Goal: Task Accomplishment & Management: Manage account settings

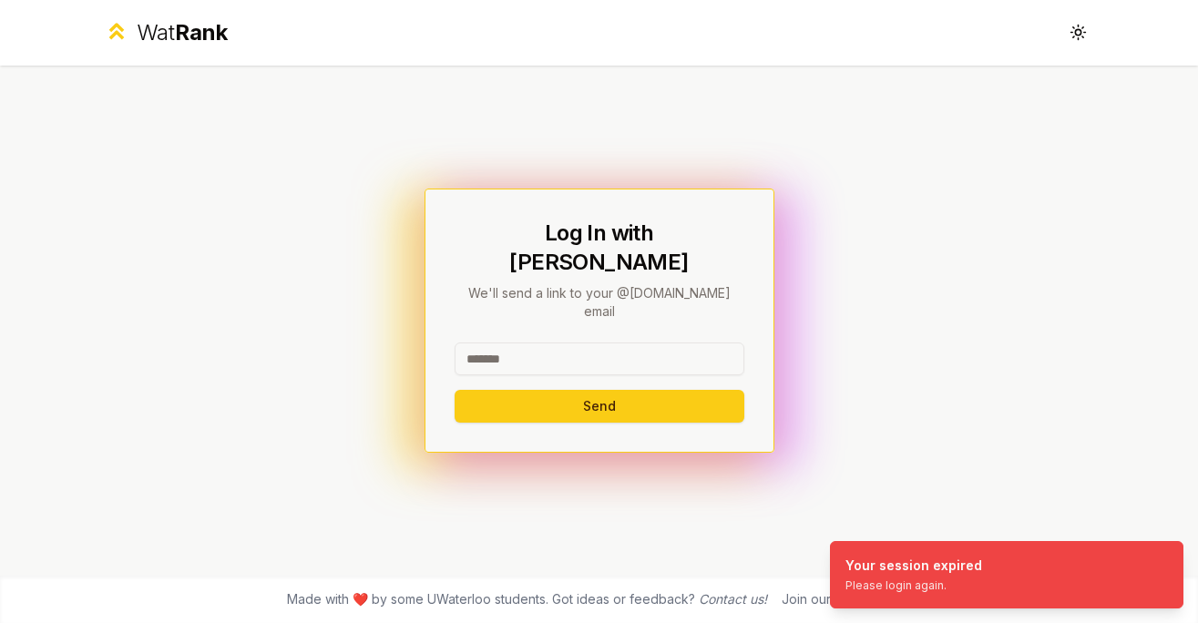
click at [683, 342] on input at bounding box center [600, 358] width 290 height 33
click at [836, 315] on div "Log In with WatIAM We'll send a link to your @uwaterloo.ca email Send" at bounding box center [599, 321] width 1049 height 510
click at [874, 557] on div "Your session expired" at bounding box center [913, 566] width 137 height 18
click at [604, 342] on input at bounding box center [600, 358] width 290 height 33
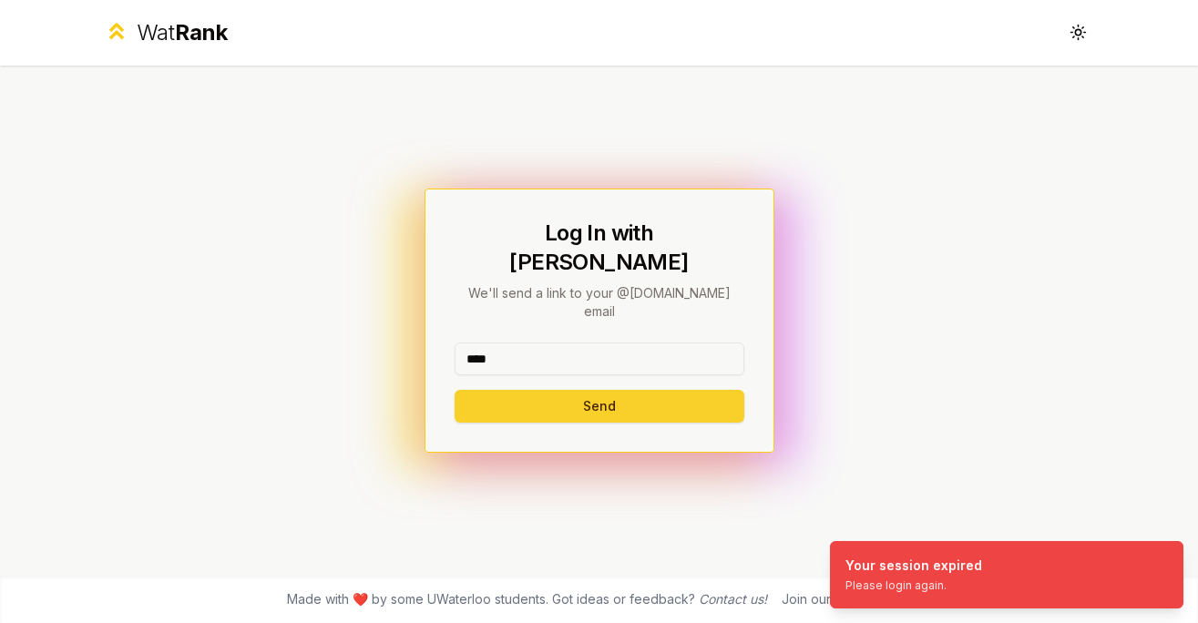
type input "****"
click at [521, 390] on button "Send" at bounding box center [600, 406] width 290 height 33
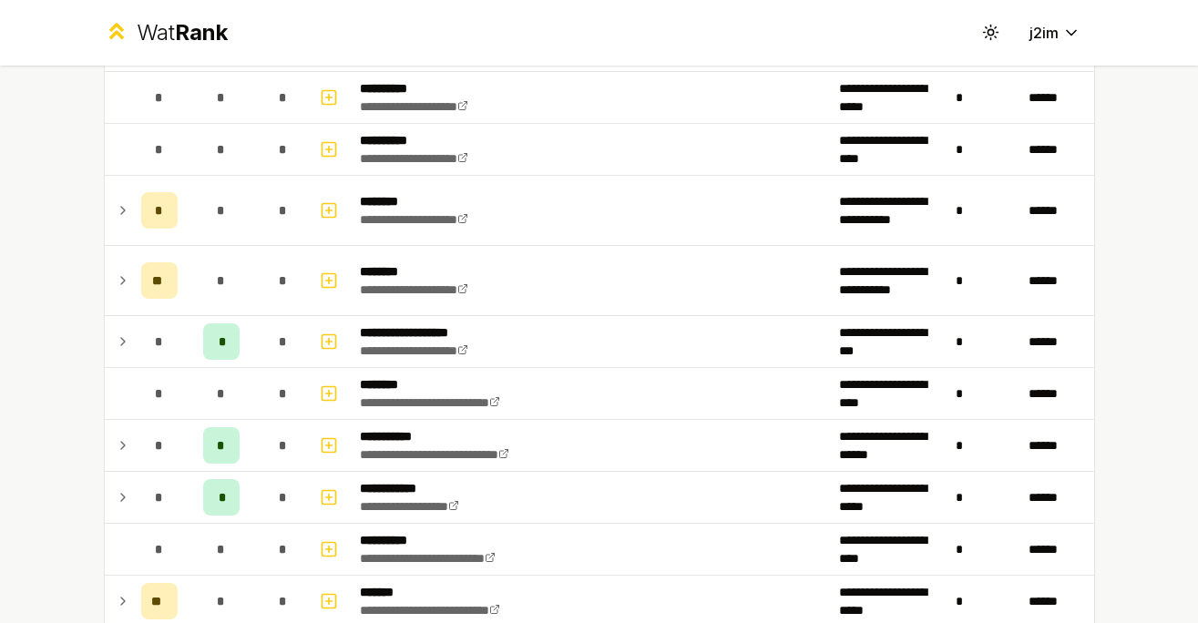
scroll to position [2048, 0]
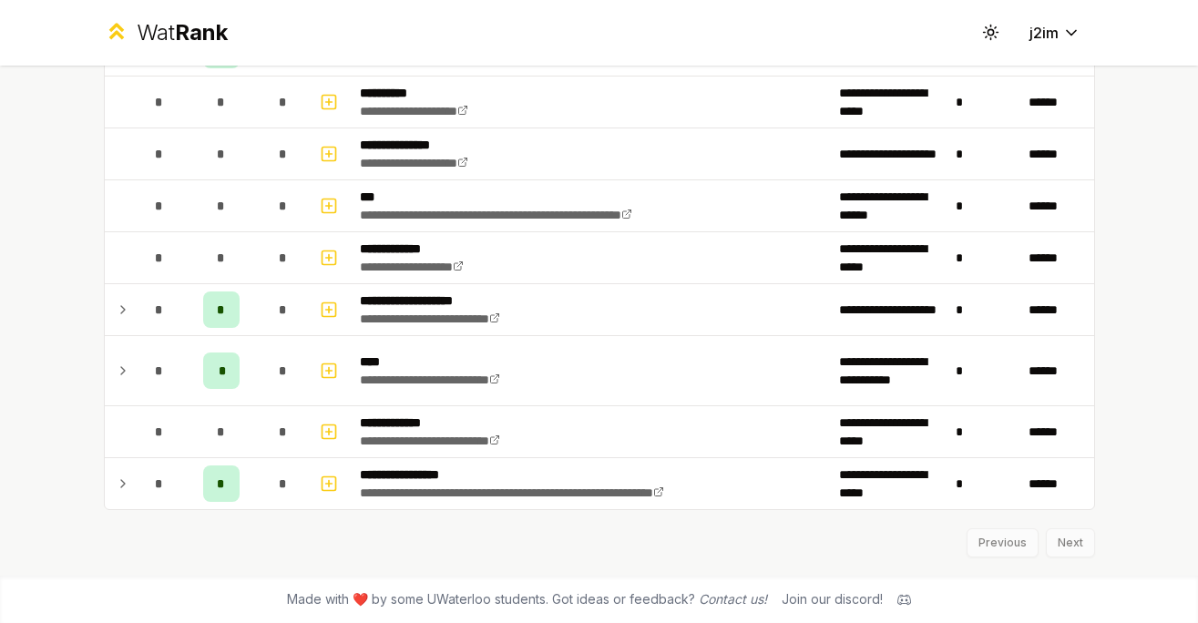
click at [1090, 537] on div "Previous Next" at bounding box center [599, 533] width 991 height 47
click at [1072, 537] on div "Previous Next" at bounding box center [599, 533] width 991 height 47
click at [1000, 537] on div "Previous Next" at bounding box center [599, 533] width 991 height 47
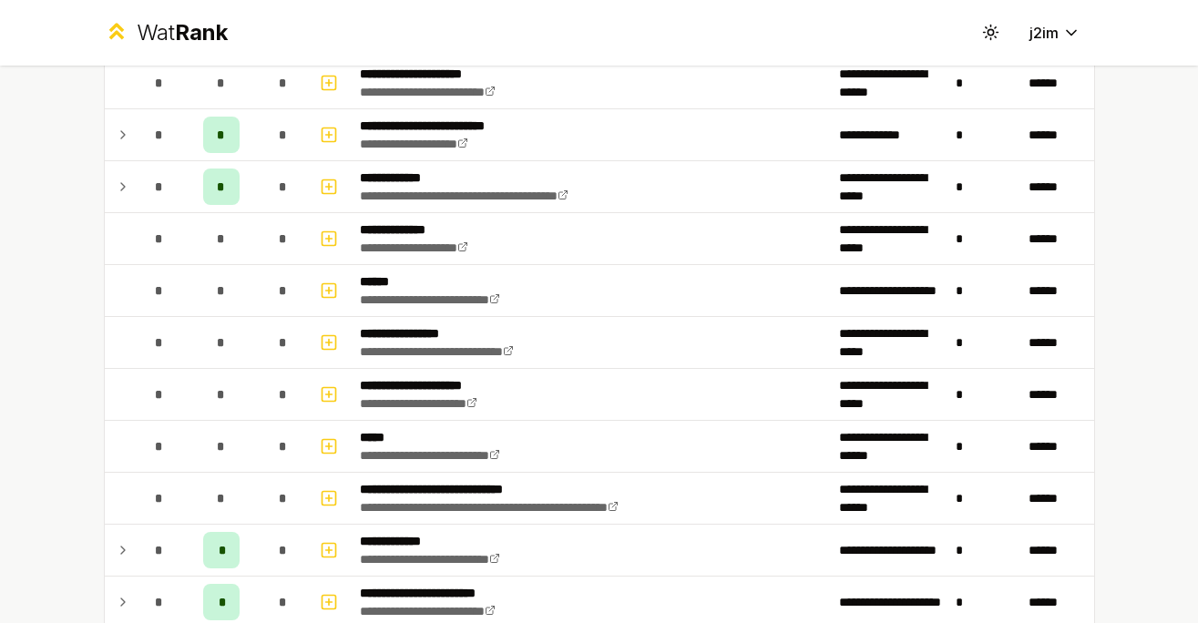
scroll to position [0, 0]
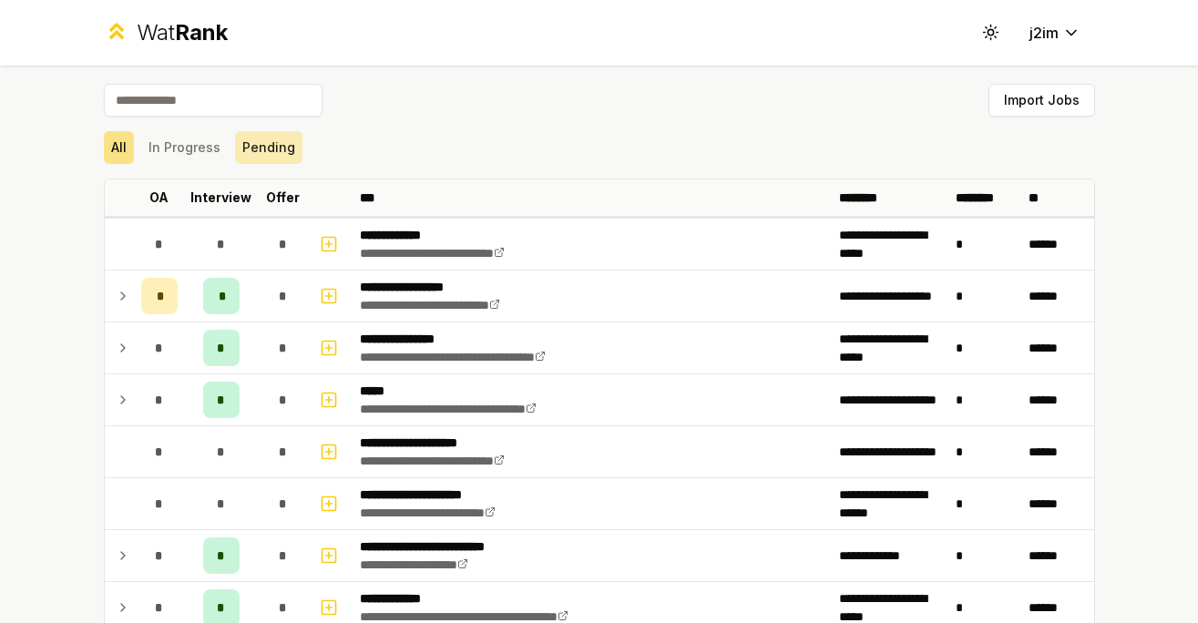
click at [266, 158] on button "Pending" at bounding box center [268, 147] width 67 height 33
